Goal: Find specific page/section: Find specific page/section

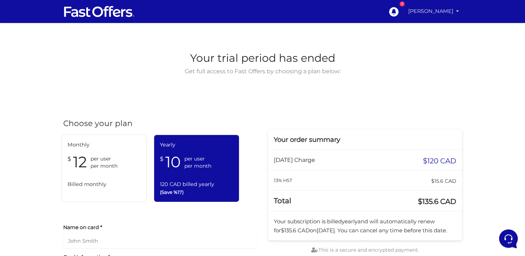
click at [420, 17] on link "[PERSON_NAME]" at bounding box center [434, 11] width 57 height 14
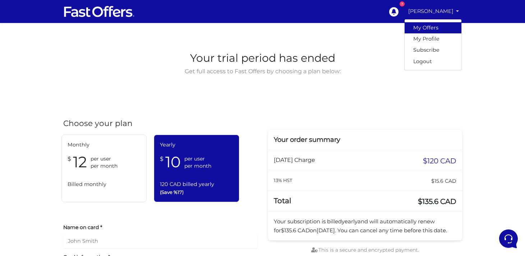
click at [420, 26] on link "My Offers" at bounding box center [433, 27] width 57 height 11
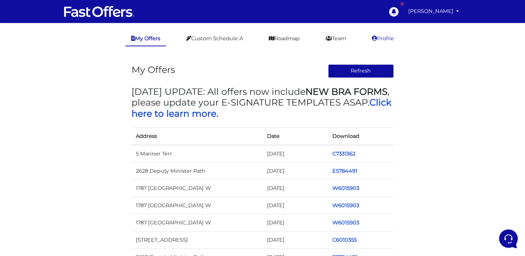
click at [383, 36] on link "Profile" at bounding box center [382, 39] width 33 height 14
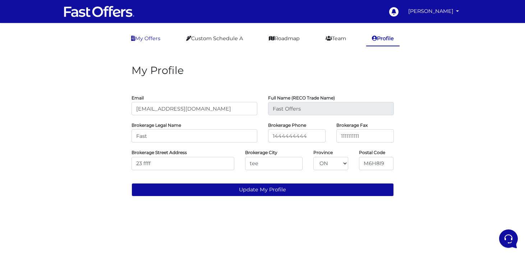
click at [143, 37] on link "My Offers" at bounding box center [145, 39] width 41 height 14
